Goal: Task Accomplishment & Management: Manage account settings

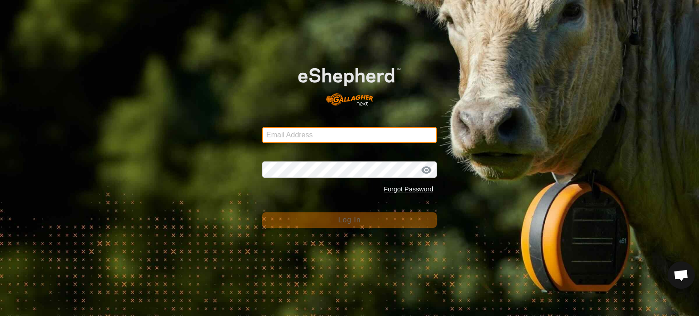
click at [314, 134] on input "Email Address" at bounding box center [349, 135] width 175 height 16
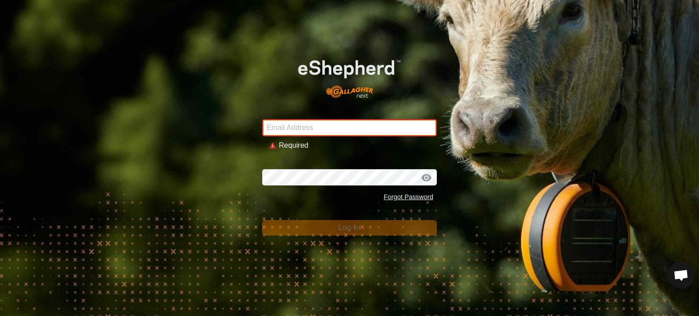
type input "[EMAIL_ADDRESS][DOMAIN_NAME]"
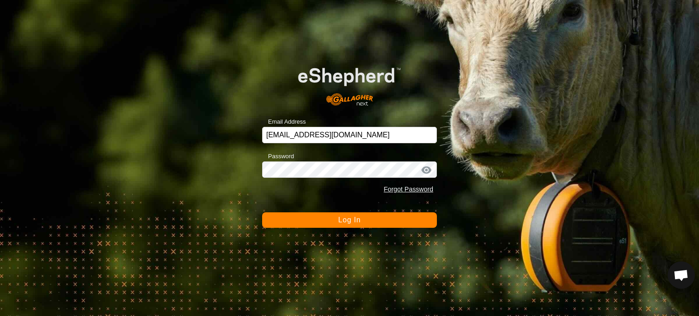
click at [351, 221] on span "Log In" at bounding box center [349, 220] width 22 height 8
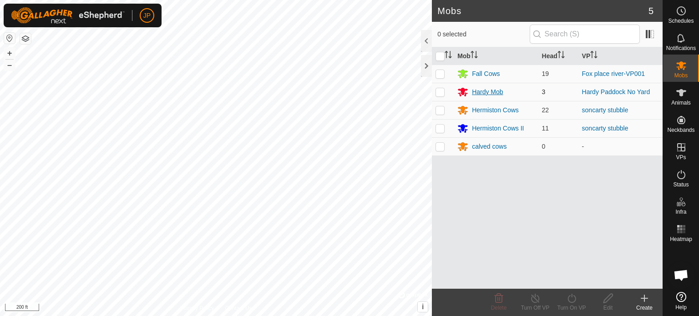
click at [495, 89] on div "Hardy Mob" at bounding box center [487, 92] width 31 height 10
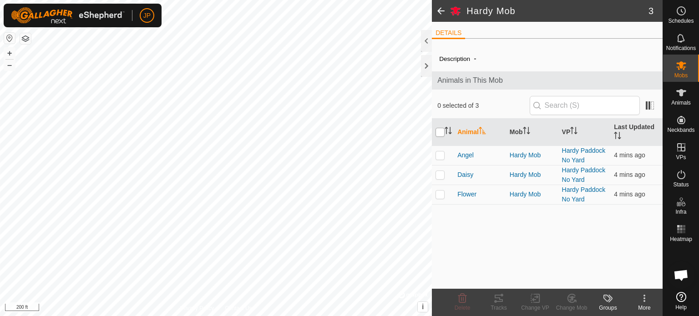
click at [442, 132] on input "checkbox" at bounding box center [439, 132] width 9 height 9
checkbox input "true"
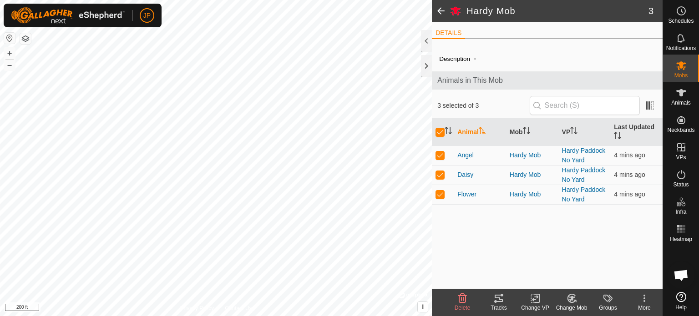
click at [535, 300] on icon at bounding box center [535, 299] width 6 height 6
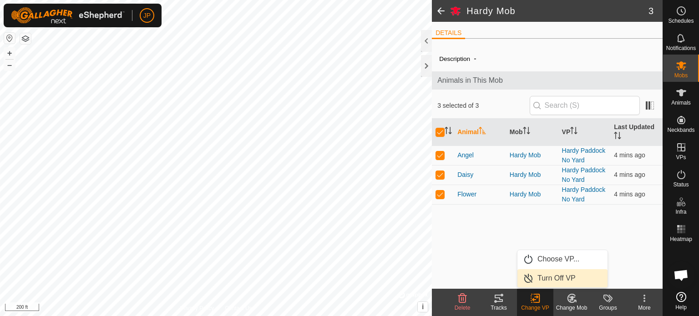
click at [562, 278] on link "Turn Off VP" at bounding box center [562, 278] width 90 height 18
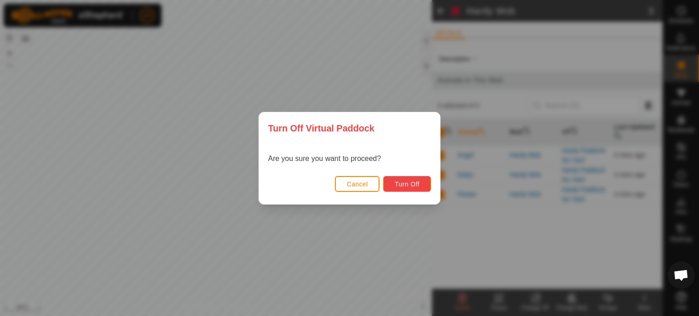
click at [409, 184] on span "Turn Off" at bounding box center [406, 184] width 25 height 7
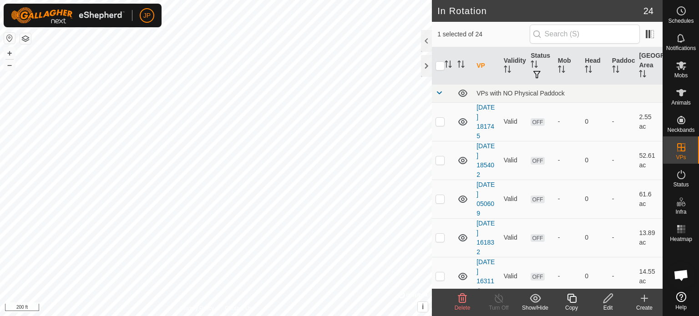
click at [608, 303] on icon at bounding box center [607, 298] width 11 height 11
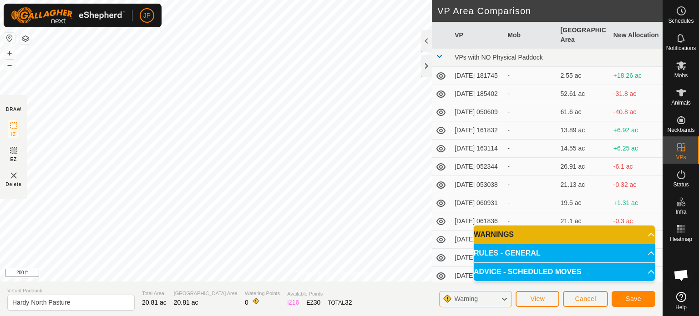
click at [616, 253] on p-accordion-header "RULES - GENERAL" at bounding box center [564, 253] width 181 height 18
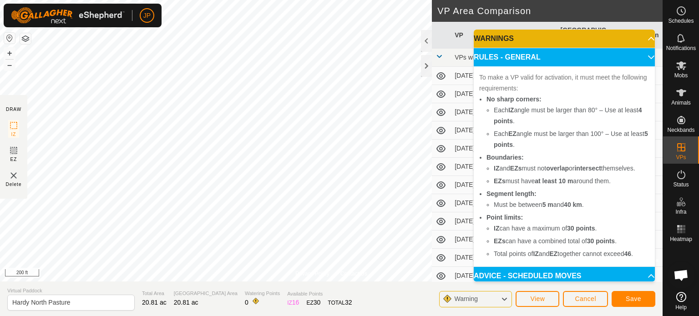
click at [624, 37] on p-accordion-header "WARNINGS" at bounding box center [564, 39] width 181 height 18
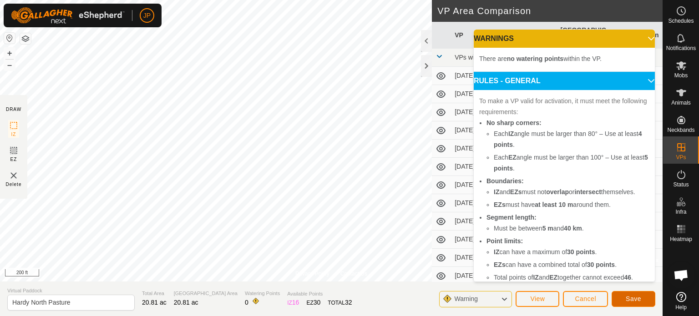
click at [630, 298] on span "Save" at bounding box center [633, 298] width 15 height 7
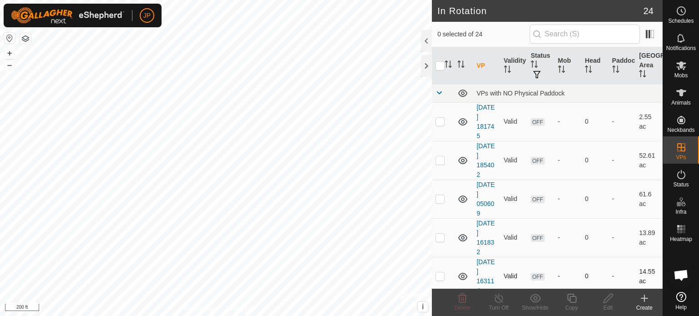
checkbox input "true"
click at [611, 302] on icon at bounding box center [607, 298] width 11 height 11
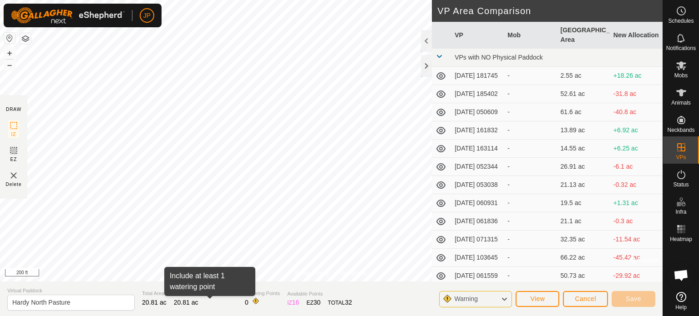
click at [252, 303] on span at bounding box center [255, 301] width 7 height 7
click at [252, 301] on span at bounding box center [255, 301] width 7 height 7
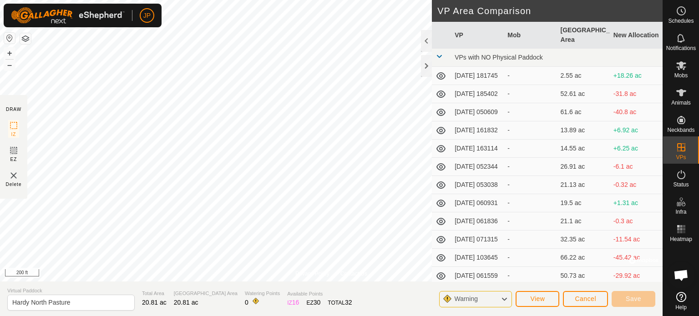
click at [252, 301] on span at bounding box center [255, 301] width 7 height 7
click at [531, 303] on button "View" at bounding box center [537, 299] width 44 height 16
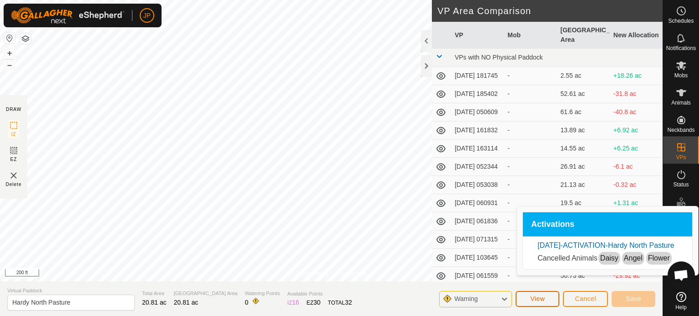
click at [531, 303] on button "View" at bounding box center [537, 299] width 44 height 16
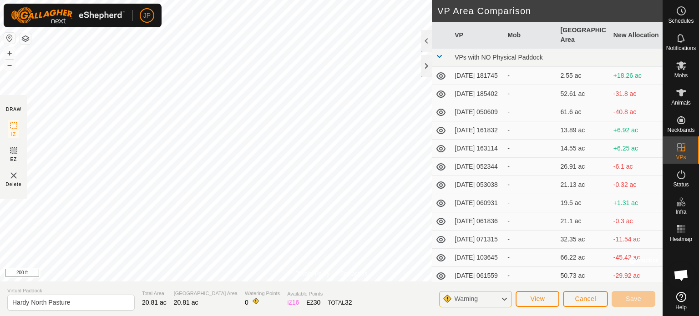
click at [493, 300] on div "Warning" at bounding box center [475, 299] width 73 height 16
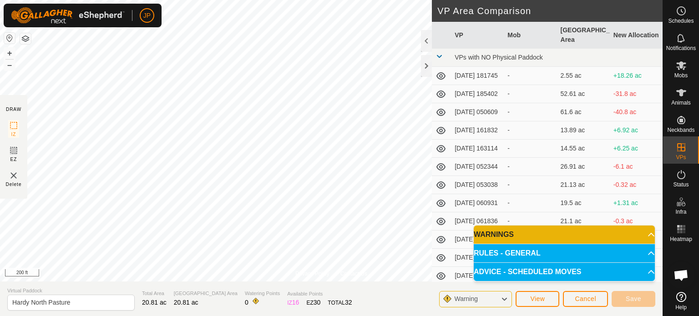
click at [493, 300] on div "Warning" at bounding box center [475, 299] width 73 height 16
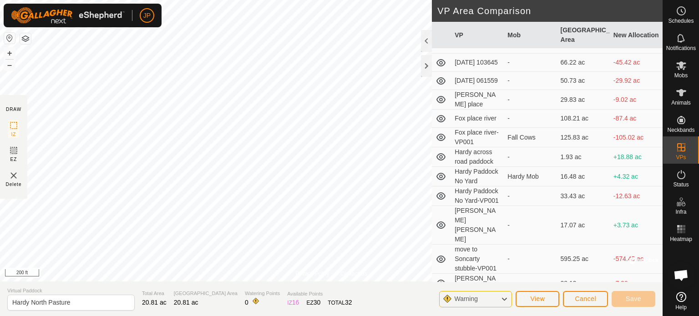
scroll to position [229, 0]
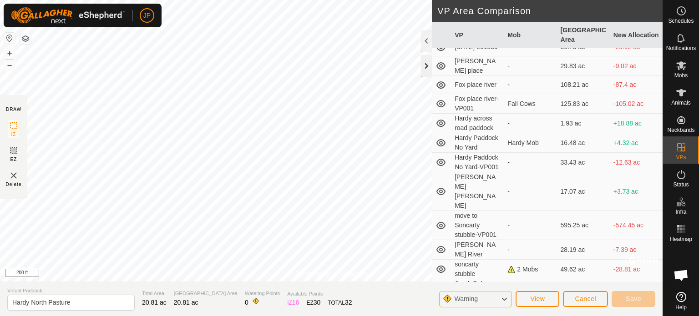
click at [425, 62] on div at bounding box center [426, 66] width 11 height 22
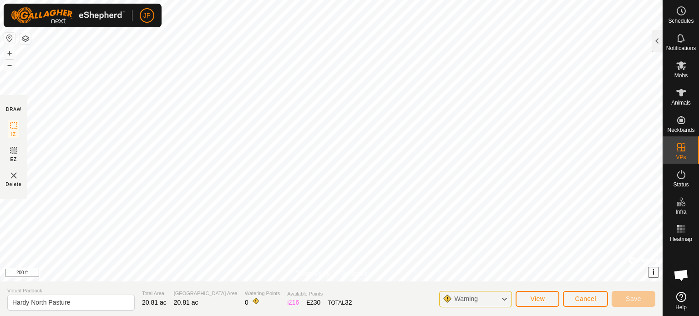
click at [655, 273] on button "i" at bounding box center [653, 273] width 10 height 10
click at [655, 273] on button "›" at bounding box center [653, 273] width 10 height 10
click at [655, 41] on div at bounding box center [656, 41] width 11 height 22
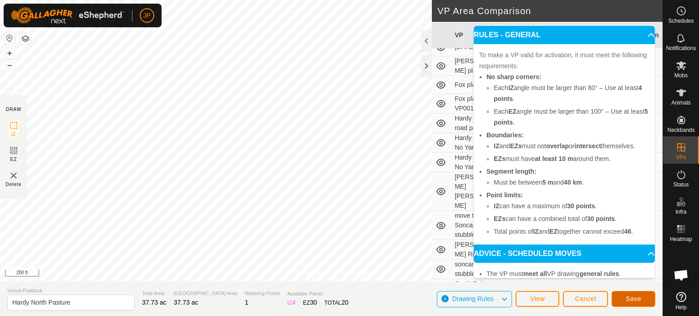
click at [630, 300] on span "Save" at bounding box center [633, 298] width 15 height 7
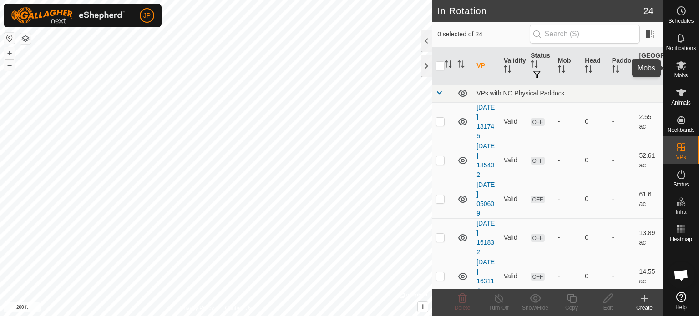
click at [680, 73] on span "Mobs" at bounding box center [680, 75] width 13 height 5
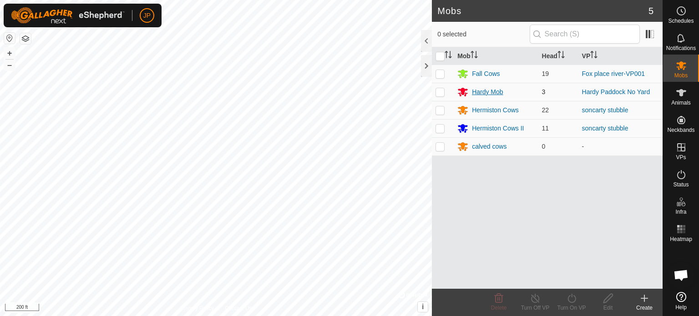
click at [479, 94] on div "Hardy Mob" at bounding box center [487, 92] width 31 height 10
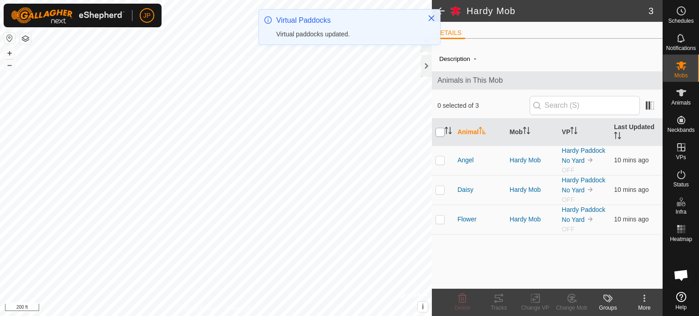
click at [440, 134] on input "checkbox" at bounding box center [439, 132] width 9 height 9
checkbox input "true"
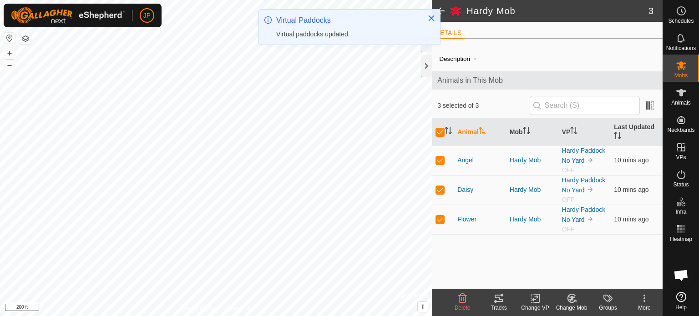
click at [535, 297] on icon at bounding box center [535, 299] width 6 height 6
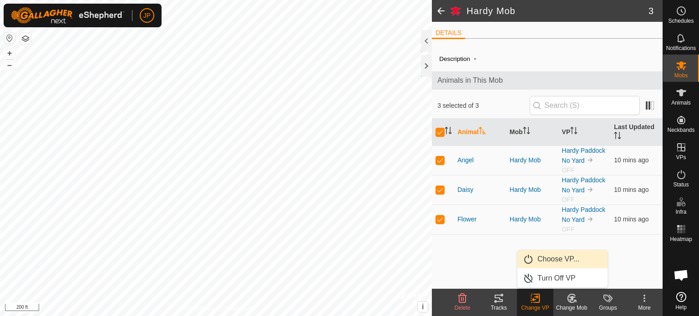
click at [557, 263] on link "Choose VP..." at bounding box center [562, 259] width 90 height 18
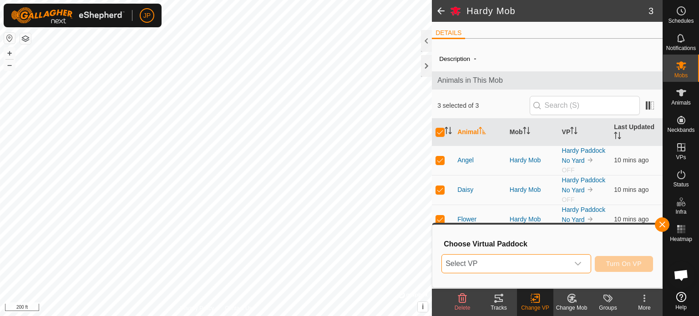
click at [557, 263] on span "Select VP" at bounding box center [505, 264] width 127 height 18
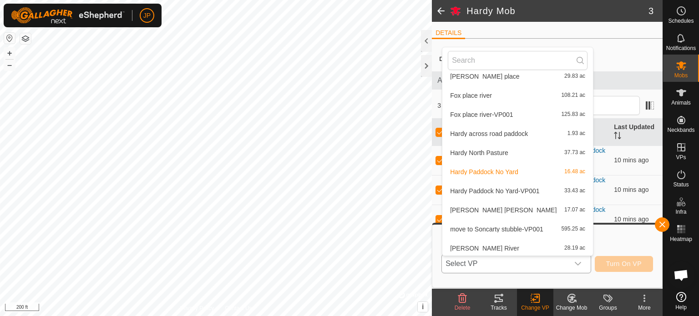
scroll to position [270, 0]
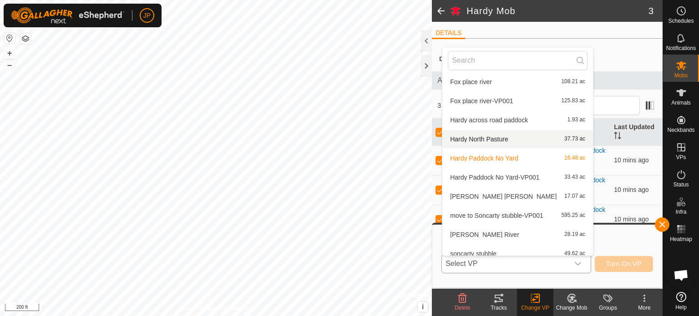
click at [503, 140] on li "Hardy North Pasture 37.73 ac" at bounding box center [517, 139] width 151 height 18
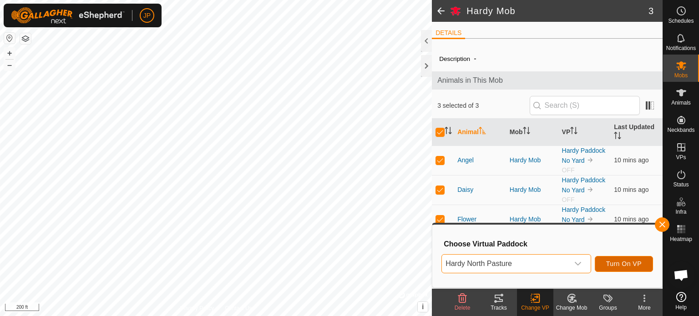
click at [627, 268] on span "Turn On VP" at bounding box center [623, 263] width 35 height 7
